Goal: Task Accomplishment & Management: Manage account settings

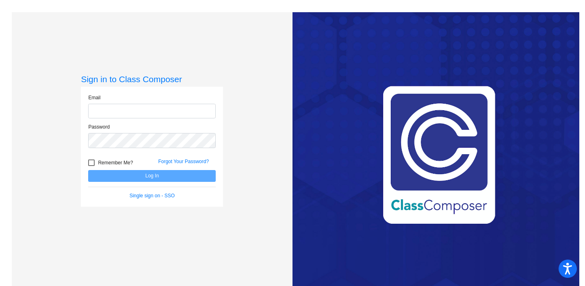
type input "[PERSON_NAME][EMAIL_ADDRESS][PERSON_NAME][DOMAIN_NAME]"
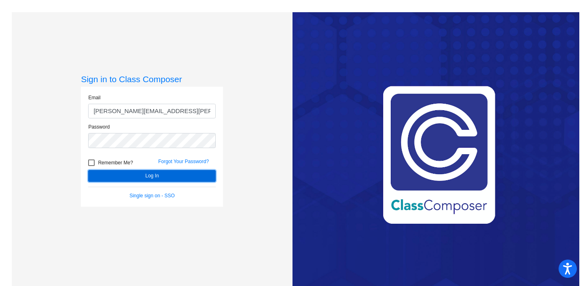
click at [148, 174] on button "Log In" at bounding box center [152, 176] width 128 height 12
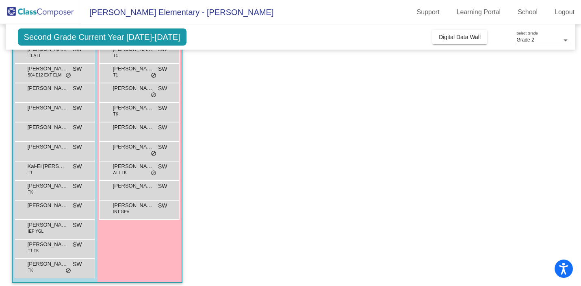
scroll to position [91, 0]
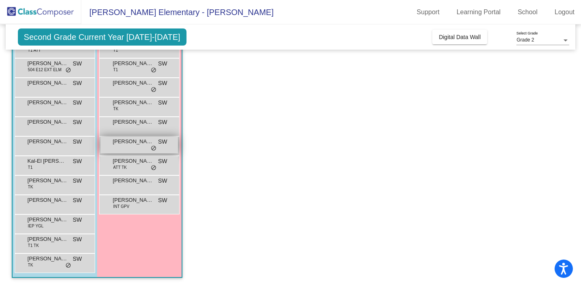
click at [134, 144] on span "Jocelyn Kegler" at bounding box center [133, 141] width 41 height 8
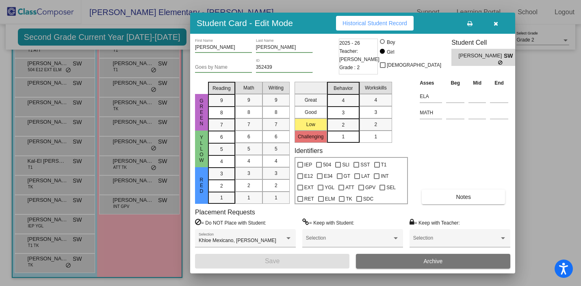
scroll to position [0, 0]
click at [493, 21] on button "button" at bounding box center [496, 23] width 26 height 15
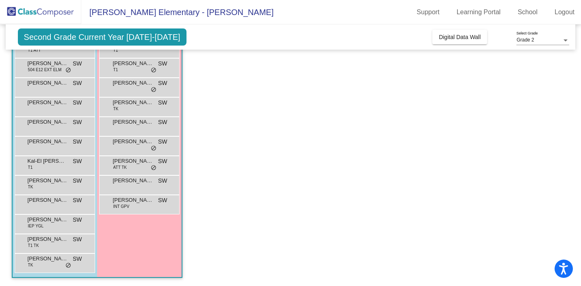
click at [147, 37] on span "Second Grade Current Year 2025-2026" at bounding box center [102, 36] width 169 height 17
click at [97, 38] on span "Second Grade Current Year 2025-2026" at bounding box center [102, 36] width 169 height 17
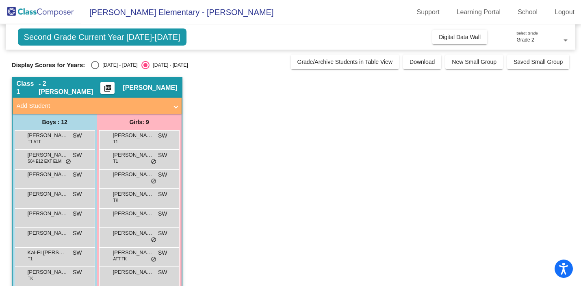
click at [93, 65] on div "Select an option" at bounding box center [95, 65] width 8 height 8
click at [95, 69] on input "2024 - 2025" at bounding box center [95, 69] width 0 height 0
radio input "true"
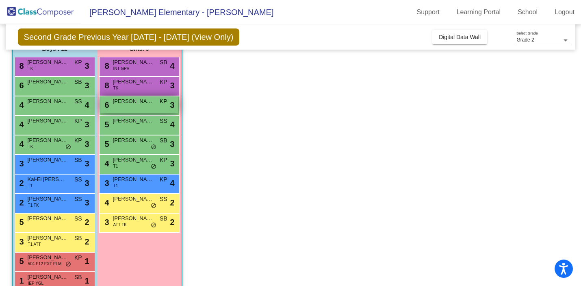
scroll to position [91, 0]
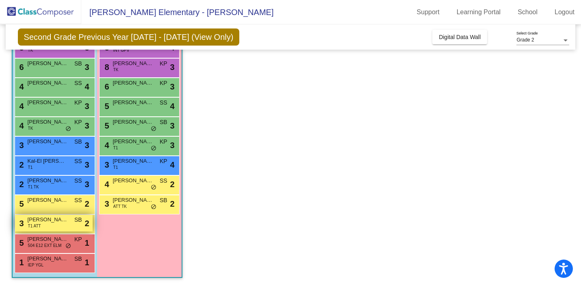
click at [50, 223] on div "3 Dakota Tatum T1 ATT SB lock do_not_disturb_alt 2" at bounding box center [54, 222] width 78 height 17
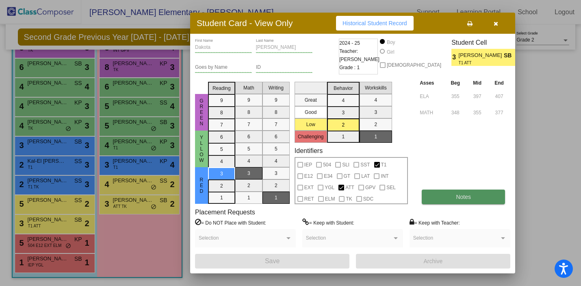
click at [455, 195] on button "Notes" at bounding box center [463, 196] width 83 height 15
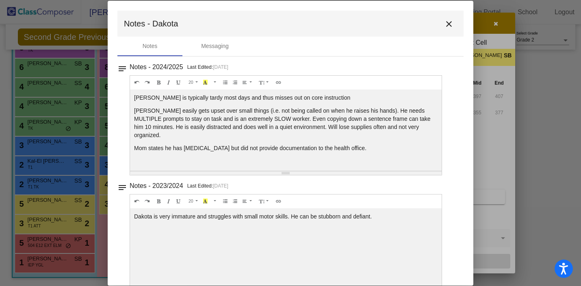
click at [444, 24] on mat-icon "close" at bounding box center [449, 24] width 10 height 10
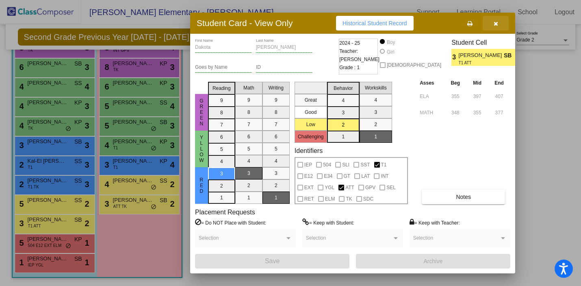
click at [494, 22] on icon "button" at bounding box center [496, 24] width 4 height 6
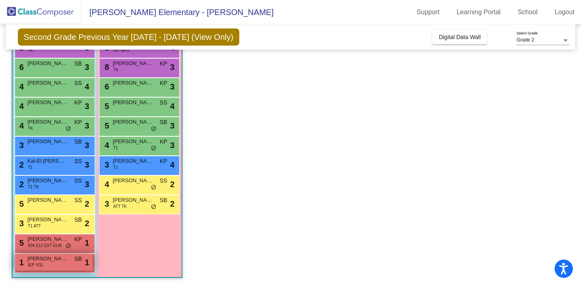
click at [56, 266] on div "1 Mateo Raya IEP YGL SB lock do_not_disturb_alt 1" at bounding box center [54, 261] width 78 height 17
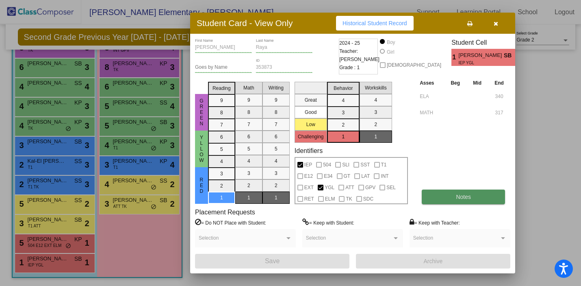
click at [442, 196] on button "Notes" at bounding box center [463, 196] width 83 height 15
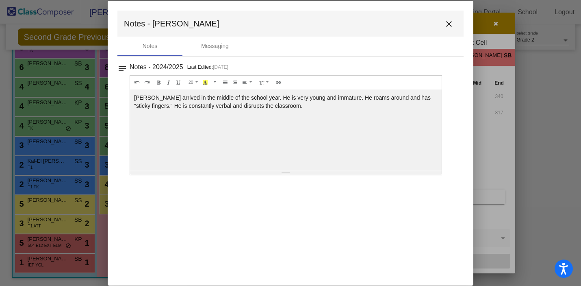
click at [448, 26] on mat-icon "close" at bounding box center [449, 24] width 10 height 10
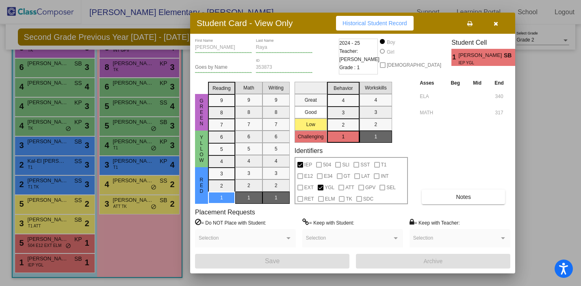
click at [495, 23] on icon "button" at bounding box center [496, 24] width 4 height 6
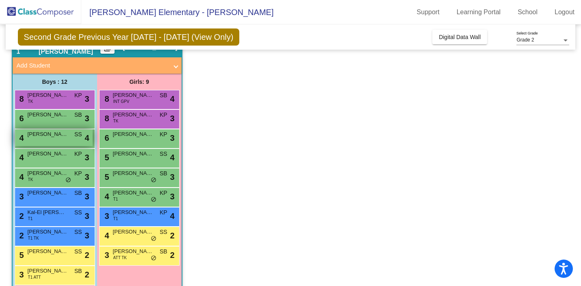
scroll to position [38, 0]
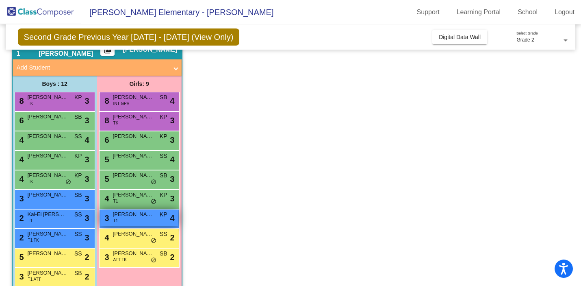
click at [130, 218] on span "Alessia Nava Sanchez" at bounding box center [133, 214] width 41 height 8
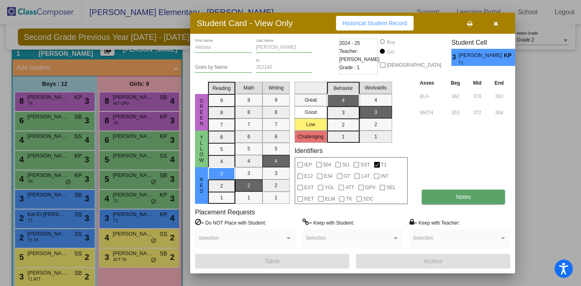
click at [452, 196] on button "Notes" at bounding box center [463, 196] width 83 height 15
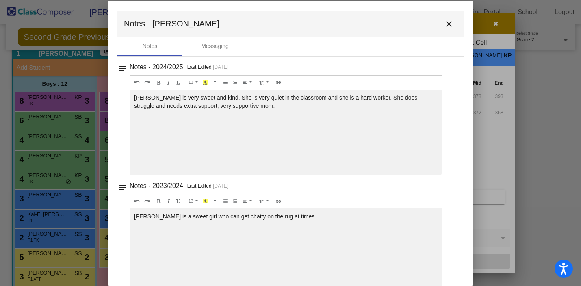
click at [444, 25] on mat-icon "close" at bounding box center [449, 24] width 10 height 10
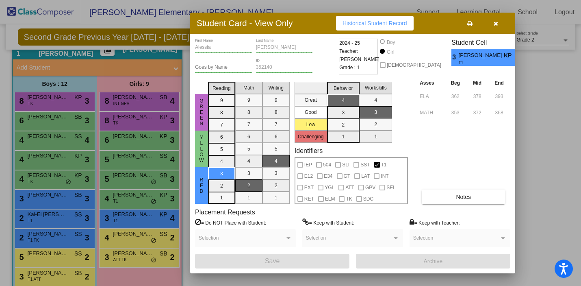
click at [494, 24] on icon "button" at bounding box center [496, 24] width 4 height 6
